Goal: Task Accomplishment & Management: Manage account settings

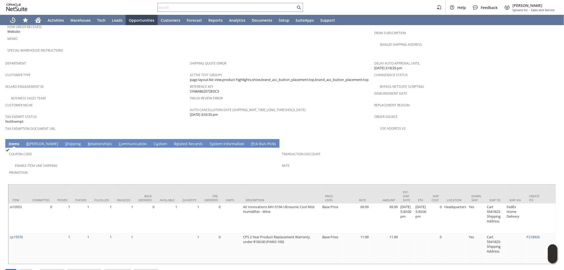
scroll to position [303, 0]
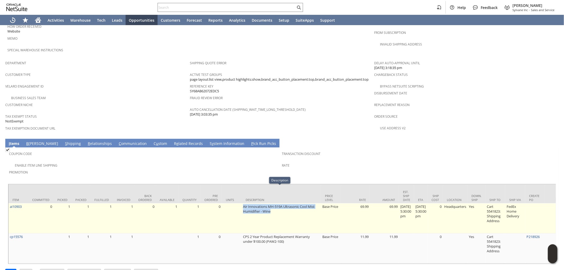
drag, startPoint x: 246, startPoint y: 191, endPoint x: 281, endPoint y: 197, distance: 36.0
click at [281, 203] on td "Air Innovations MH-519A Ultrasonic Cool Mist Humidifier - Wine" at bounding box center [281, 218] width 79 height 30
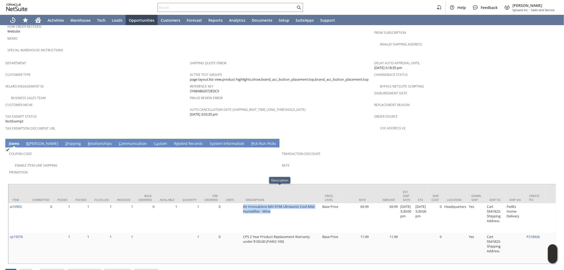
copy td "Air Innovations MH-519A Ultrasonic Cool Mist Humidifier - Wine"
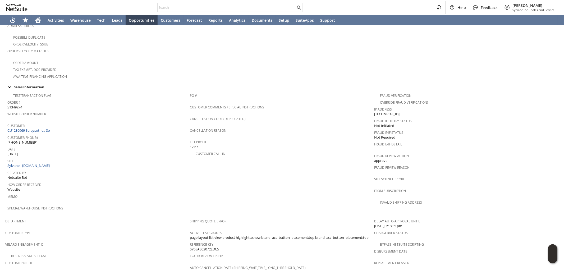
scroll to position [147, 0]
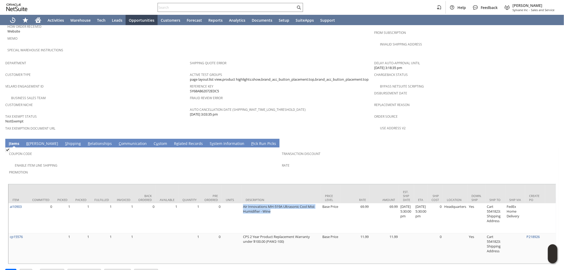
click at [64, 141] on link "S hipping" at bounding box center [73, 144] width 19 height 6
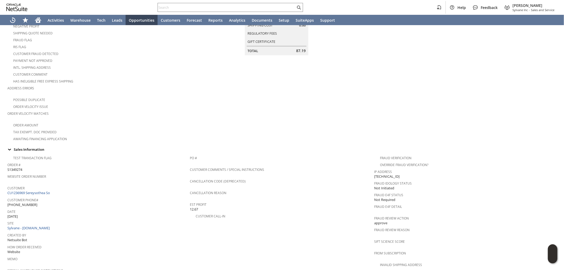
scroll to position [93, 0]
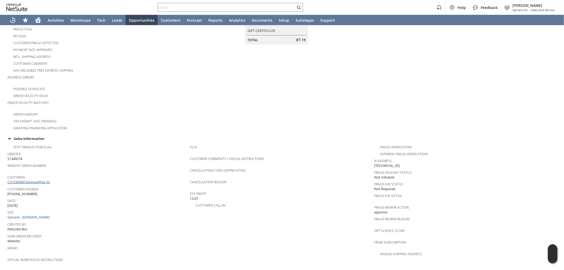
click at [43, 180] on link "CU1236969 Sereysothea So" at bounding box center [29, 182] width 44 height 5
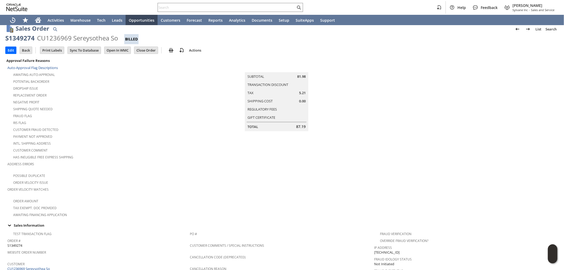
scroll to position [0, 0]
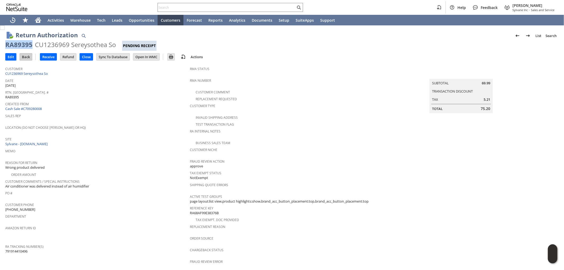
drag, startPoint x: 31, startPoint y: 44, endPoint x: 24, endPoint y: 57, distance: 14.8
click at [6, 44] on div "RA89395" at bounding box center [18, 44] width 27 height 8
copy div "RA89395"
click at [12, 58] on input "Edit" at bounding box center [11, 56] width 11 height 7
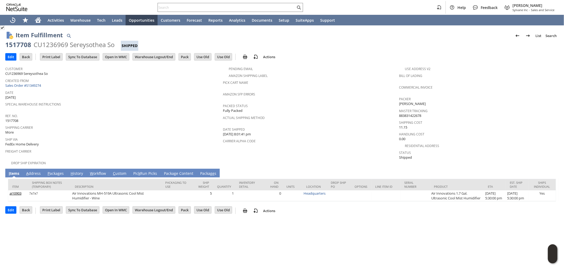
click at [54, 169] on td "P ackages" at bounding box center [55, 173] width 23 height 9
click at [56, 171] on link "P ackages" at bounding box center [55, 174] width 19 height 6
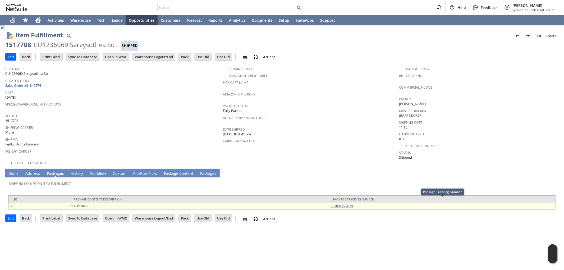
click at [347, 204] on link "883831422678" at bounding box center [342, 206] width 22 height 5
drag, startPoint x: 342, startPoint y: 202, endPoint x: 331, endPoint y: 202, distance: 11.4
click at [331, 203] on td "883831422678" at bounding box center [442, 206] width 226 height 6
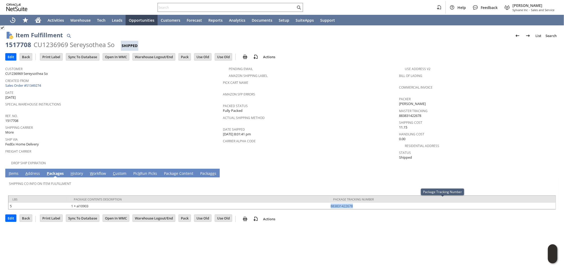
copy link "883831422678"
click at [36, 169] on td "A ddress" at bounding box center [32, 173] width 21 height 9
click at [36, 171] on link "A ddress" at bounding box center [32, 174] width 17 height 6
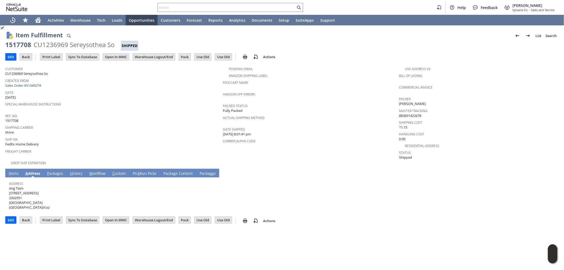
drag, startPoint x: 25, startPoint y: 183, endPoint x: 9, endPoint y: 184, distance: 16.4
click at [9, 186] on span "Ang Tiem 2147 Country Villa Dr 2302951 Carrollton TX 75006 United States Map" at bounding box center [29, 198] width 41 height 24
copy span "Ang Tiem"
drag, startPoint x: 46, startPoint y: 187, endPoint x: 43, endPoint y: 189, distance: 3.6
click at [45, 187] on div "Address Ang Tiem 2147 Country Villa Dr 2302951 Carrollton TX 75006 United State…" at bounding box center [280, 195] width 543 height 30
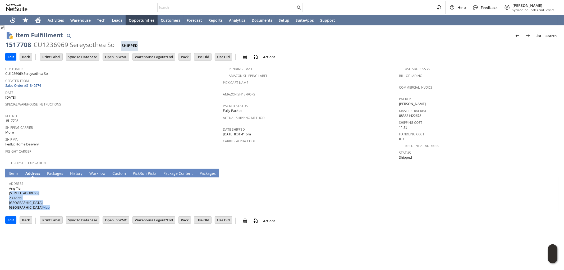
drag, startPoint x: 43, startPoint y: 189, endPoint x: 11, endPoint y: 188, distance: 32.3
click at [11, 188] on div "Address Ang Tiem 2147 Country Villa Dr 2302951 Carrollton TX 75006 United State…" at bounding box center [280, 195] width 543 height 30
click at [11, 188] on span "Ang Tiem 2147 Country Villa Dr 2302951 Carrollton TX 75006 United States Map" at bounding box center [29, 198] width 41 height 24
drag, startPoint x: 9, startPoint y: 188, endPoint x: 43, endPoint y: 187, distance: 33.3
click at [43, 187] on span "Ang Tiem 2147 Country Villa Dr 2302951 Carrollton TX 75006 United States Map" at bounding box center [29, 198] width 41 height 24
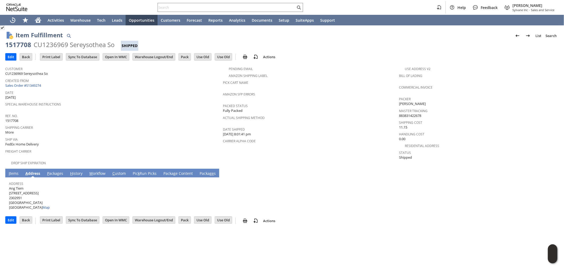
copy span "[STREET_ADDRESS]"
drag, startPoint x: 31, startPoint y: 196, endPoint x: 45, endPoint y: 194, distance: 14.0
click at [42, 196] on span "Ang Tiem 2147 Country Villa Dr 2302951 Carrollton TX 75006 United States Map" at bounding box center [29, 198] width 41 height 24
copy span "75006"
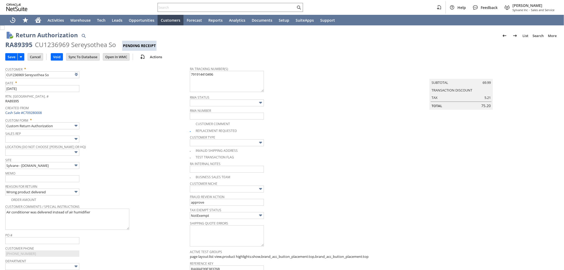
type input "Add"
type input "Copy Previous"
click at [190, 75] on textarea "791914410496" at bounding box center [227, 81] width 74 height 21
click at [201, 74] on textarea "791914410496" at bounding box center [227, 81] width 74 height 21
paste textarea "997075202369290"
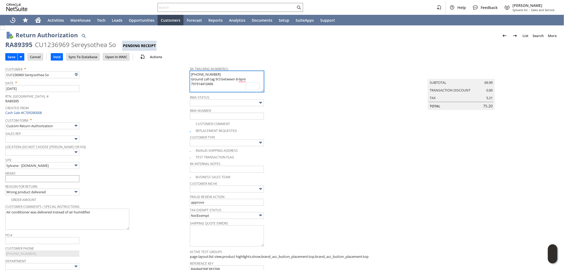
type textarea "997075202369290 Ground call tag 9/3 between 8-6pm 791914410496"
click at [50, 179] on input "text" at bounding box center [42, 178] width 74 height 7
type input "Will process replacement once the other is in transit back to us"
click at [57, 178] on input "Will process replacement once the other is in transit back to us" at bounding box center [42, 178] width 74 height 7
click at [68, 179] on input "Will process replacement once the other is in transit back to us" at bounding box center [42, 178] width 74 height 7
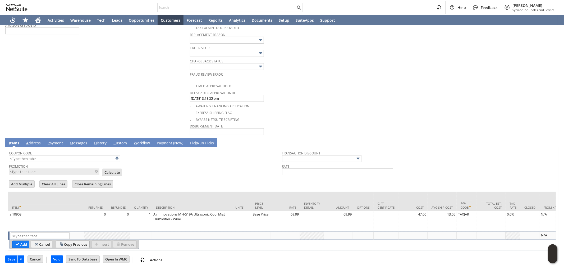
drag, startPoint x: 196, startPoint y: 182, endPoint x: 200, endPoint y: 183, distance: 4.4
click at [196, 181] on form "Add Multiple Clear All Lines Close Remaining Lines Line Items All Item * Return…" at bounding box center [282, 215] width 548 height 71
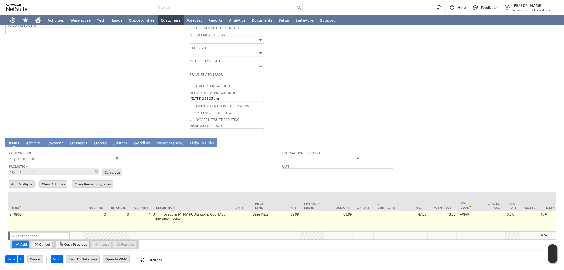
click at [260, 214] on td "Base Price" at bounding box center [261, 221] width 20 height 20
type input "Base Price"
type input "ai10903"
type input "OK"
type input "Make Copy"
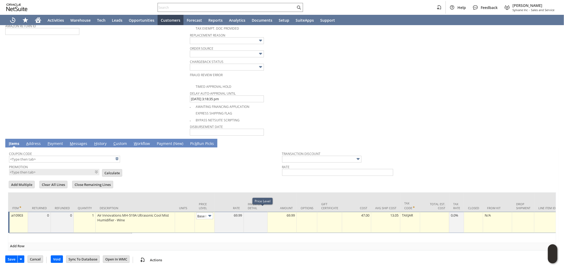
scroll to position [0, 8]
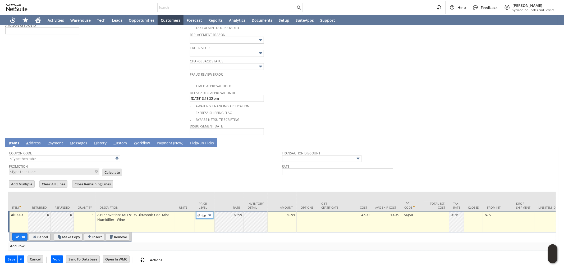
click at [207, 212] on img at bounding box center [210, 215] width 6 height 6
type input "Custom"
click at [234, 217] on td at bounding box center [229, 221] width 29 height 21
type input "0.00"
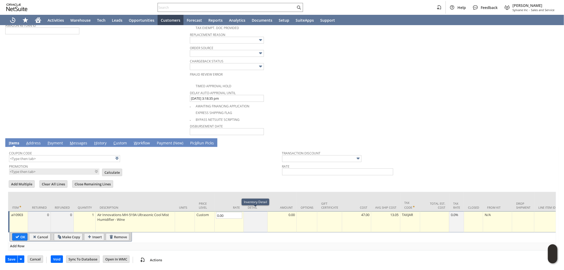
click at [292, 215] on td "0.00" at bounding box center [282, 221] width 29 height 21
type input "0.00"
click at [22, 235] on input "OK" at bounding box center [19, 237] width 15 height 7
type input "Add"
type input "Copy Previous"
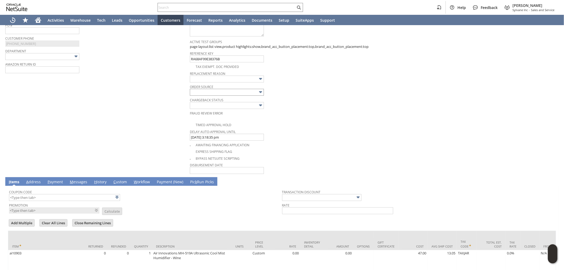
scroll to position [191, 0]
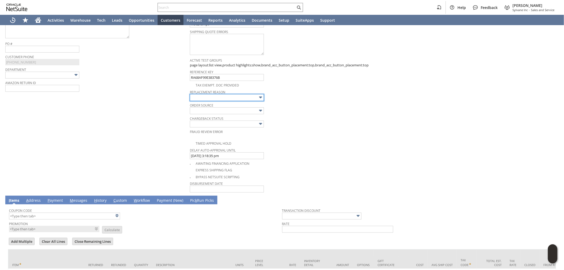
click at [220, 96] on input "text" at bounding box center [227, 97] width 74 height 7
type input "Other"
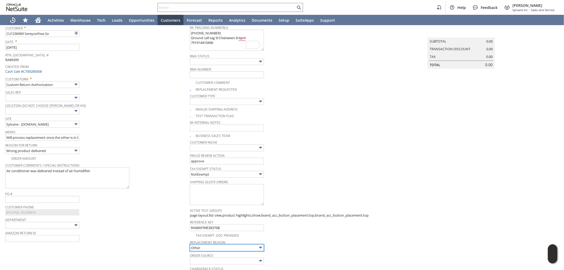
scroll to position [15, 0]
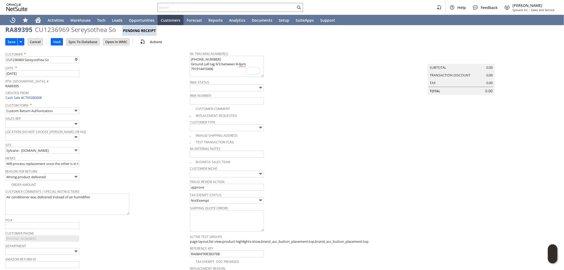
click at [4, 163] on div "Return Authorization List Search More Add To Shortcuts RA89395 CU1236969 Sereys…" at bounding box center [282, 256] width 564 height 493
click at [6, 162] on input "Will process replacement once the other is in transit back to us" at bounding box center [42, 163] width 74 height 7
type input "received window AC instead of humidifier / Will process replacement once the ot…"
click at [12, 42] on input "Save" at bounding box center [12, 41] width 12 height 7
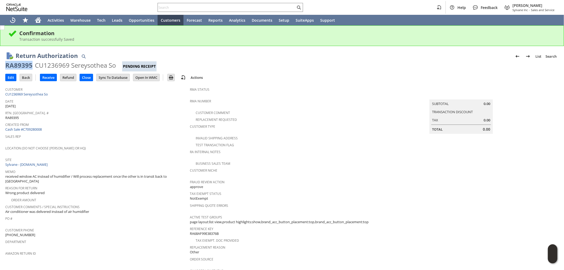
drag, startPoint x: 31, startPoint y: 64, endPoint x: 8, endPoint y: 65, distance: 22.8
click at [7, 66] on div "RA89395" at bounding box center [18, 65] width 27 height 8
copy div "RA89395"
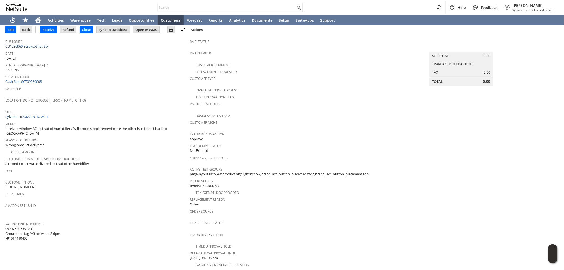
scroll to position [59, 0]
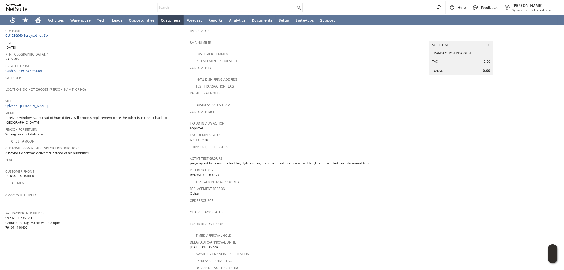
drag, startPoint x: 35, startPoint y: 205, endPoint x: 6, endPoint y: 205, distance: 28.8
click at [6, 216] on span "997075202369290 Ground call tag 9/3 between 8-6pm 791914410496" at bounding box center [32, 223] width 55 height 15
copy span "997075202369290"
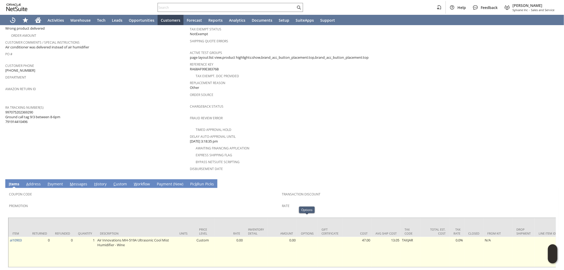
scroll to position [145, 0]
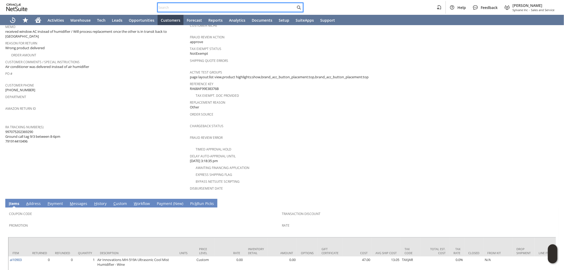
click at [272, 7] on input "text" at bounding box center [227, 7] width 138 height 6
paste input "8165643387"
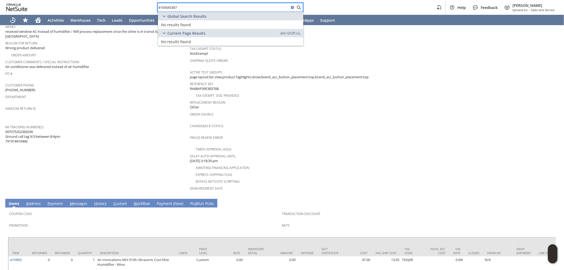
drag, startPoint x: 227, startPoint y: 5, endPoint x: 143, endPoint y: 5, distance: 83.6
click at [90, 3] on div "8165643387 Help Feedback Mark Neri Sylvane Inc - Sales and Service" at bounding box center [282, 7] width 564 height 15
paste input "310528212"
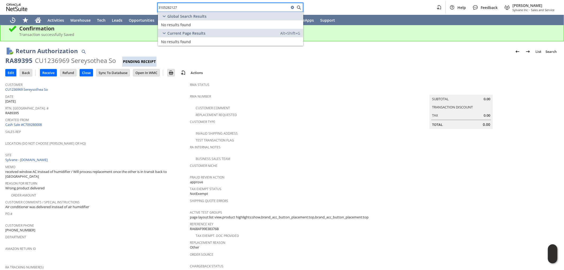
scroll to position [0, 0]
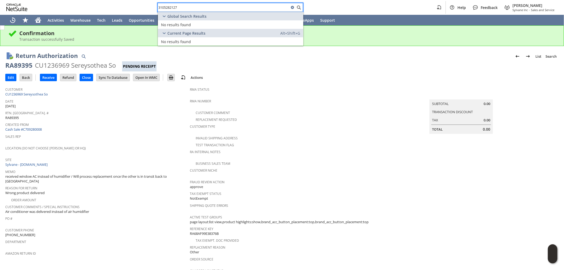
type input "3105282127"
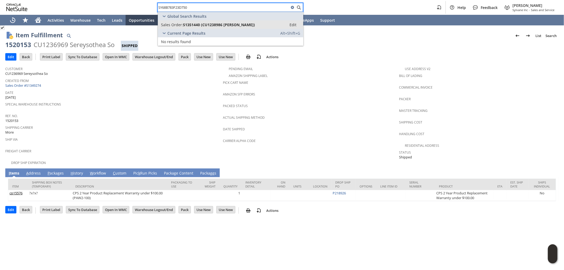
type input "SY68B783F23D750"
click at [234, 25] on span "S1351440 (CU1238986 [PERSON_NAME])" at bounding box center [219, 24] width 72 height 5
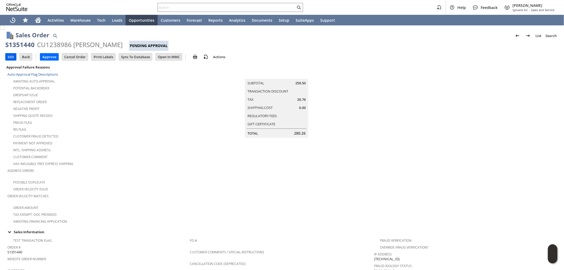
click at [11, 60] on input "Edit" at bounding box center [11, 56] width 11 height 7
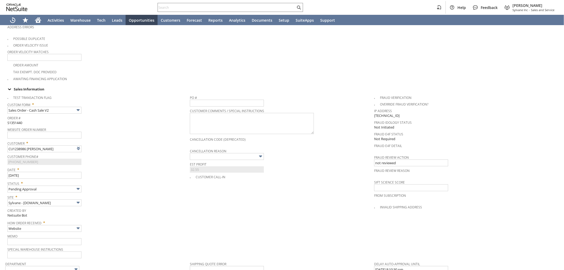
scroll to position [235, 0]
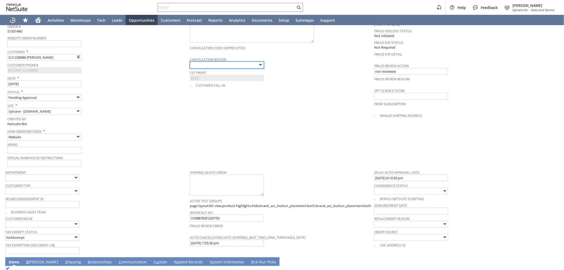
click at [223, 62] on input "text" at bounding box center [227, 65] width 74 height 7
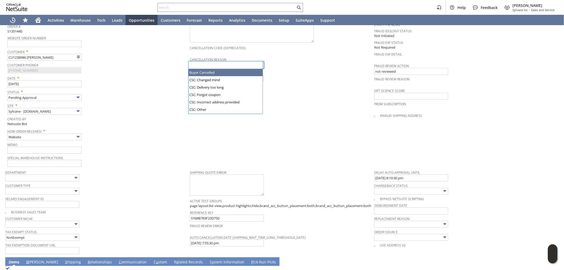
type input "Buyer Cancelled"
type input "Intelligent Recommendations¹⁰"
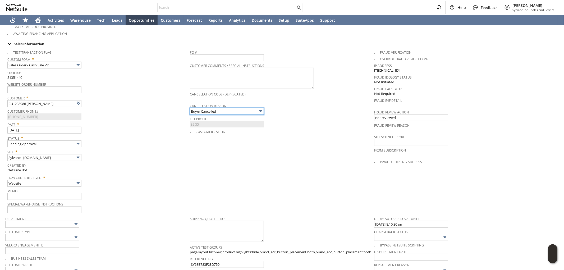
scroll to position [176, 0]
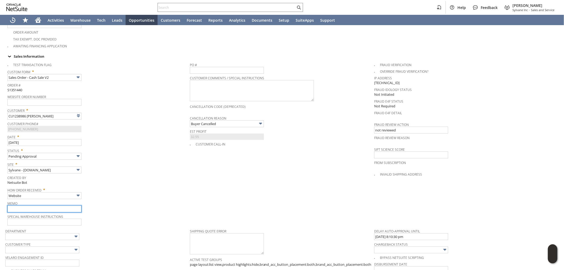
click at [42, 205] on input "text" at bounding box center [44, 208] width 74 height 7
drag, startPoint x: 38, startPoint y: 204, endPoint x: 0, endPoint y: 200, distance: 38.0
click at [0, 200] on div "Sales Order List Search More Add To Shortcuts S1351440 CU1238986 Rick Bradley P…" at bounding box center [282, 158] width 564 height 618
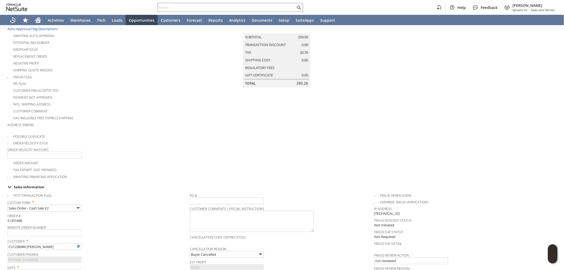
scroll to position [0, 0]
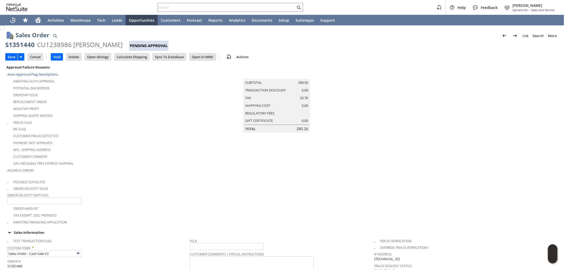
type input "9/2 cx wants to cancel"
click at [7, 52] on td "Save" at bounding box center [16, 57] width 22 height 10
click at [9, 55] on input "Save" at bounding box center [12, 56] width 12 height 7
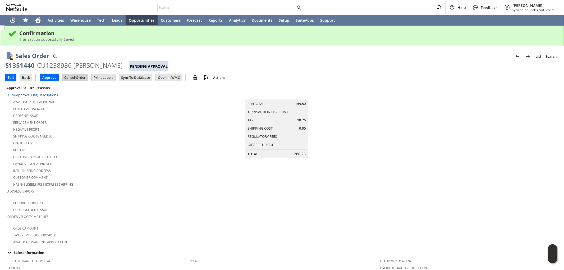
click at [80, 78] on input "Cancel Order" at bounding box center [75, 77] width 26 height 7
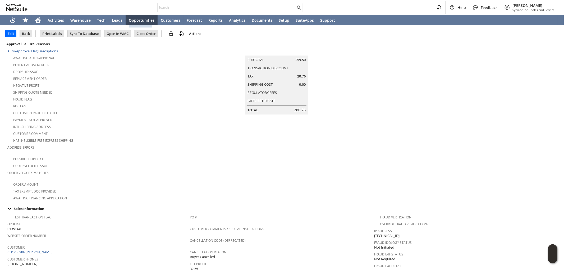
scroll to position [147, 0]
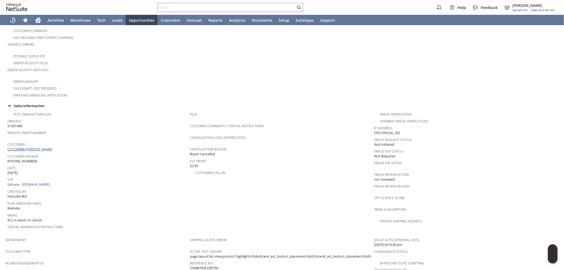
click at [36, 147] on link "CU1238986 [PERSON_NAME]" at bounding box center [30, 149] width 46 height 5
